Goal: Communication & Community: Ask a question

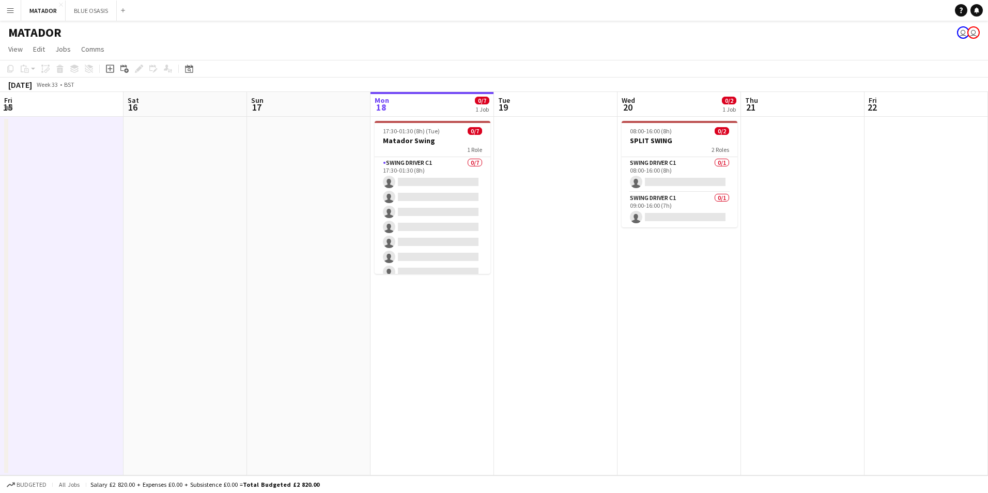
scroll to position [0, 352]
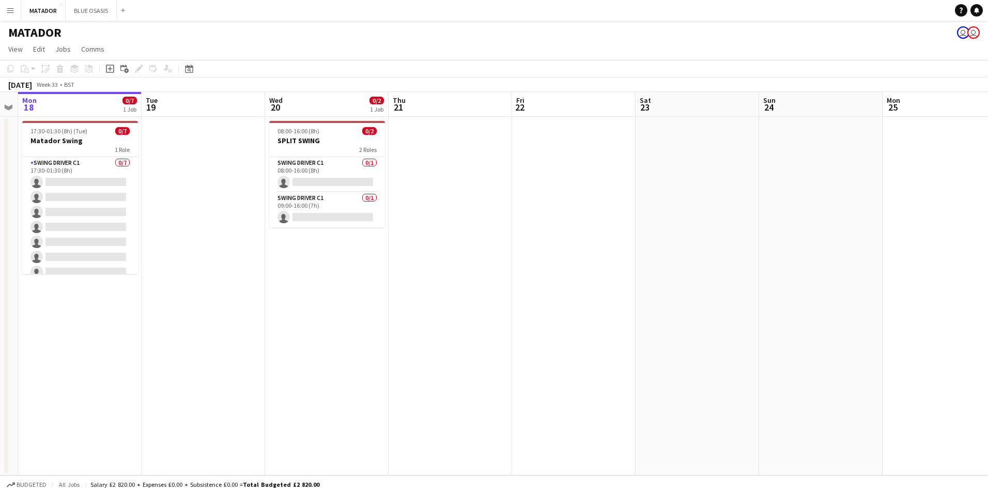
click at [6, 16] on button "Menu" at bounding box center [10, 10] width 21 height 21
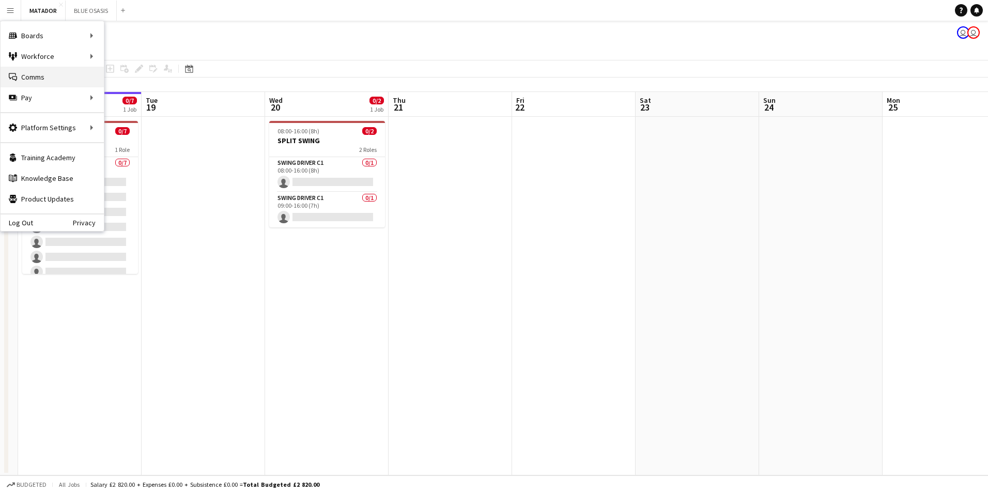
click at [45, 85] on link "Comms Comms" at bounding box center [52, 77] width 103 height 21
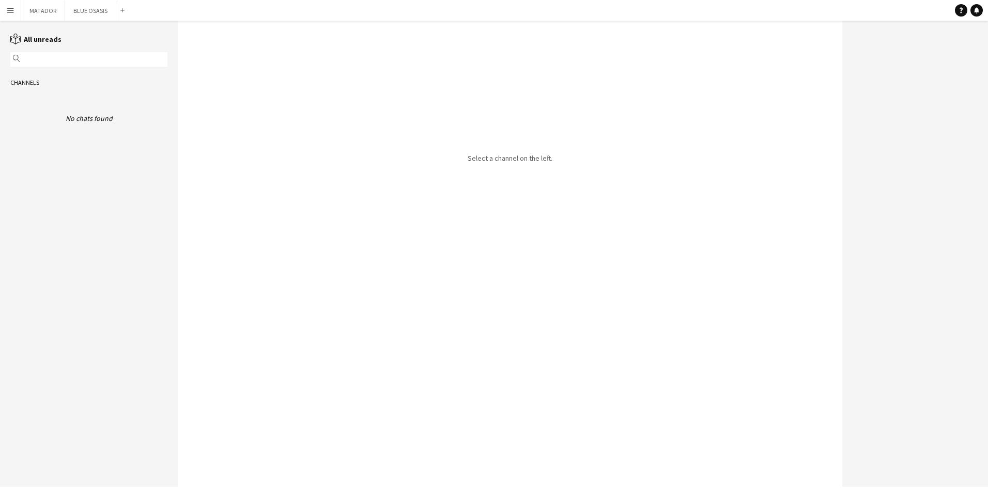
click at [49, 65] on div "magnifier" at bounding box center [88, 59] width 157 height 14
click at [48, 60] on input "text" at bounding box center [94, 59] width 142 height 9
type input "****"
click at [285, 81] on div "Select a channel on the left." at bounding box center [510, 254] width 665 height 466
click at [23, 14] on button "MATADOR Close" at bounding box center [43, 11] width 44 height 20
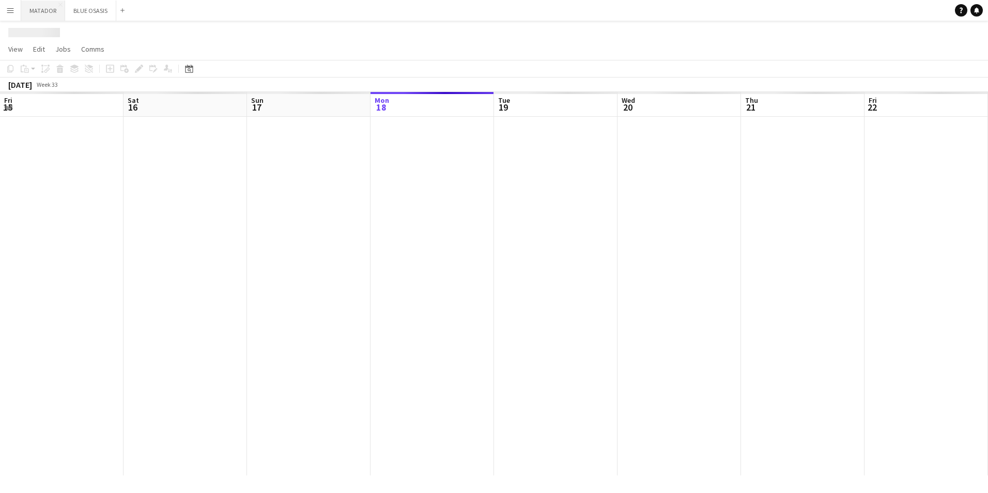
scroll to position [0, 247]
